Goal: Information Seeking & Learning: Check status

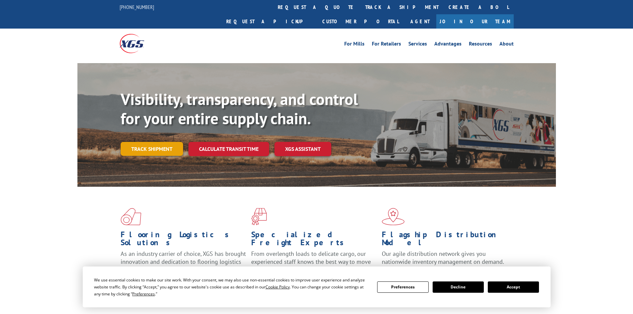
drag, startPoint x: 0, startPoint y: 0, endPoint x: 145, endPoint y: 136, distance: 198.5
click at [145, 142] on link "Track shipment" at bounding box center [152, 149] width 62 height 14
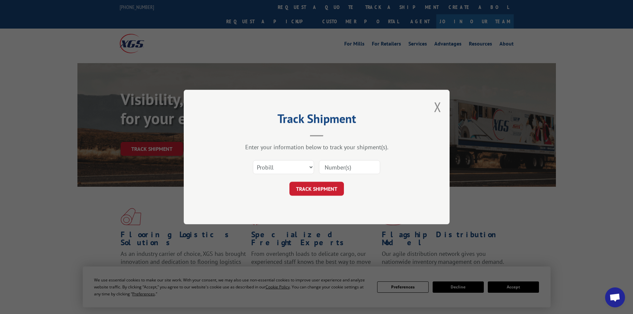
drag, startPoint x: 322, startPoint y: 168, endPoint x: 314, endPoint y: 169, distance: 8.0
click at [318, 169] on div "Select category... Probill BOL PO" at bounding box center [316, 167] width 199 height 22
click at [281, 170] on select "Select category... Probill BOL PO" at bounding box center [283, 167] width 61 height 14
click at [253, 160] on select "Select category... Probill BOL PO" at bounding box center [283, 167] width 61 height 14
click at [281, 167] on select "Select category... Probill BOL PO" at bounding box center [283, 167] width 61 height 14
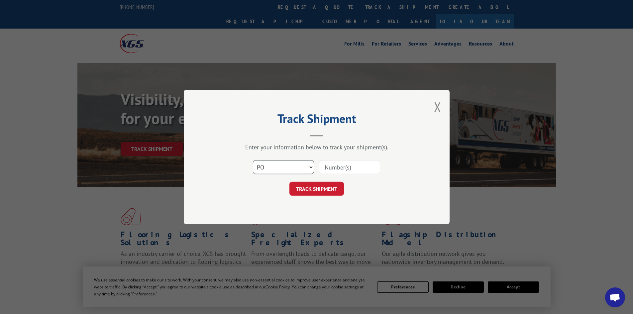
select select "probill"
click at [253, 160] on select "Select category... Probill BOL PO" at bounding box center [283, 167] width 61 height 14
click at [347, 165] on input at bounding box center [349, 167] width 61 height 14
paste input "17261629"
type input "17261629"
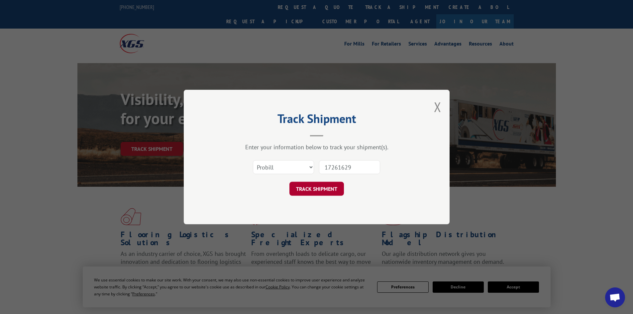
click at [319, 195] on button "TRACK SHIPMENT" at bounding box center [316, 189] width 54 height 14
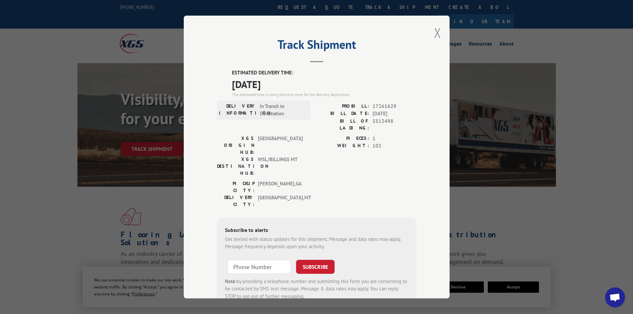
click at [438, 32] on button "Close modal" at bounding box center [437, 33] width 7 height 18
